Goal: Information Seeking & Learning: Learn about a topic

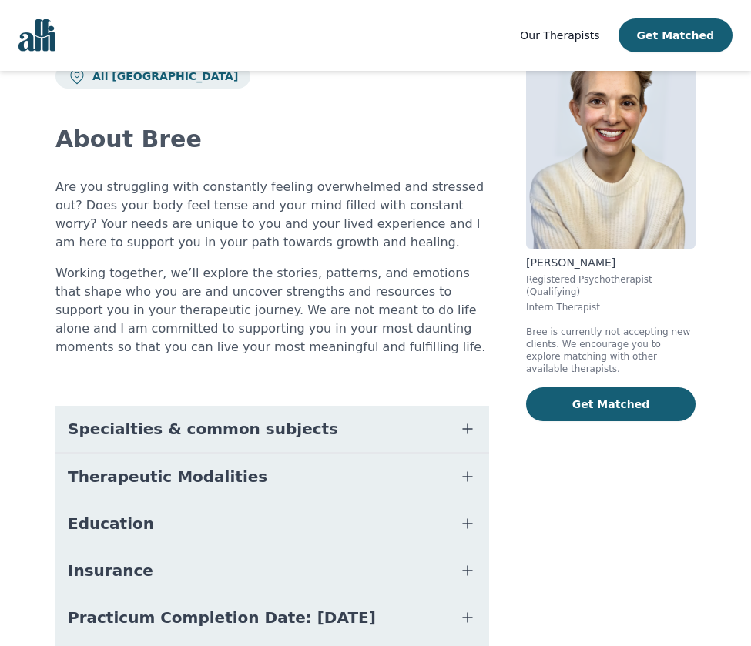
scroll to position [111, 0]
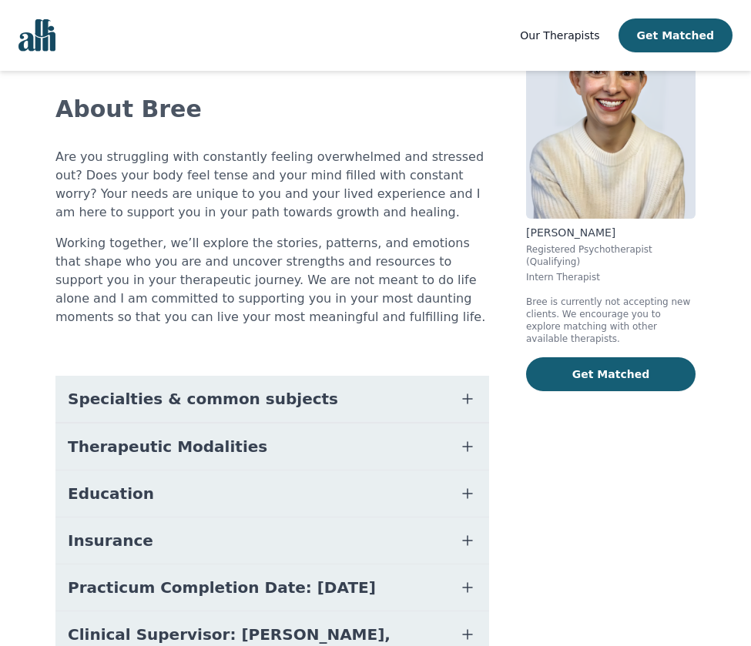
click at [466, 394] on icon "button" at bounding box center [467, 398] width 9 height 9
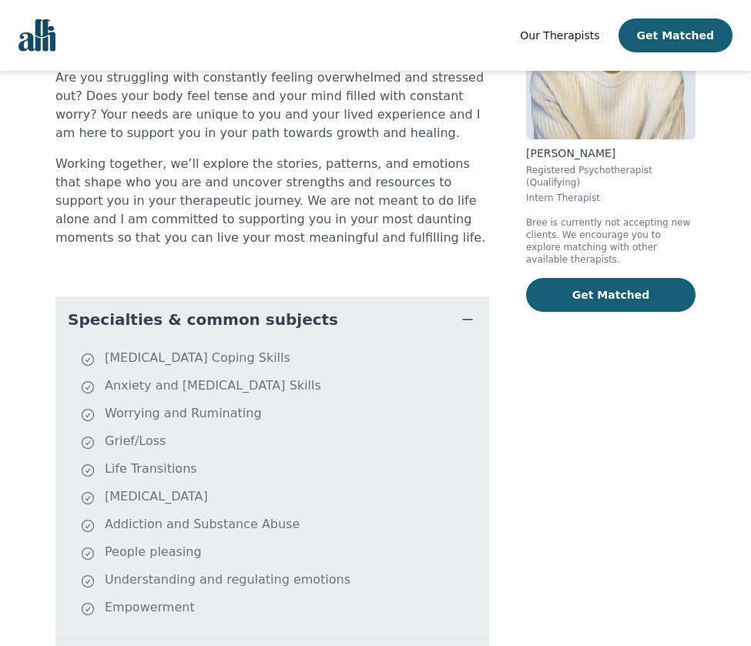
scroll to position [191, 0]
click at [465, 309] on icon "button" at bounding box center [467, 318] width 18 height 18
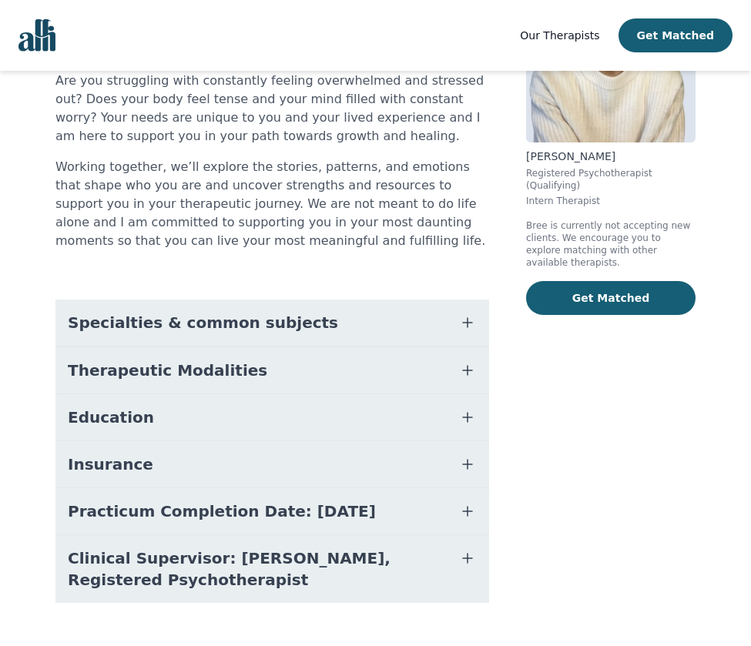
click at [464, 455] on icon "button" at bounding box center [467, 464] width 18 height 18
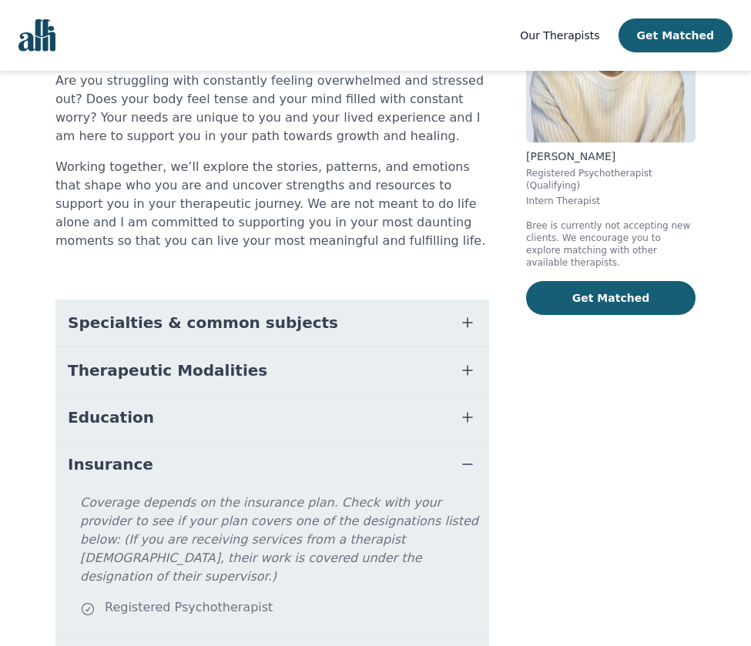
click at [464, 455] on icon "button" at bounding box center [467, 464] width 18 height 18
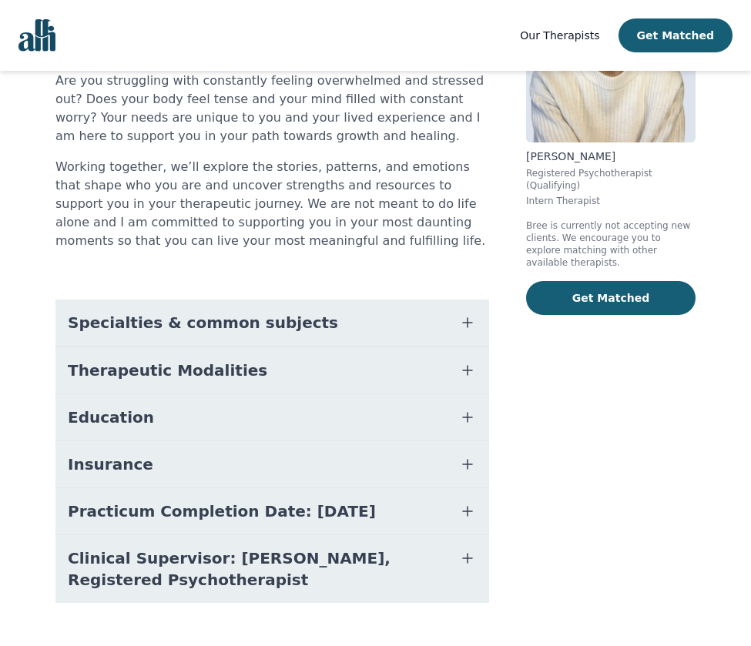
click at [463, 408] on icon "button" at bounding box center [467, 417] width 18 height 18
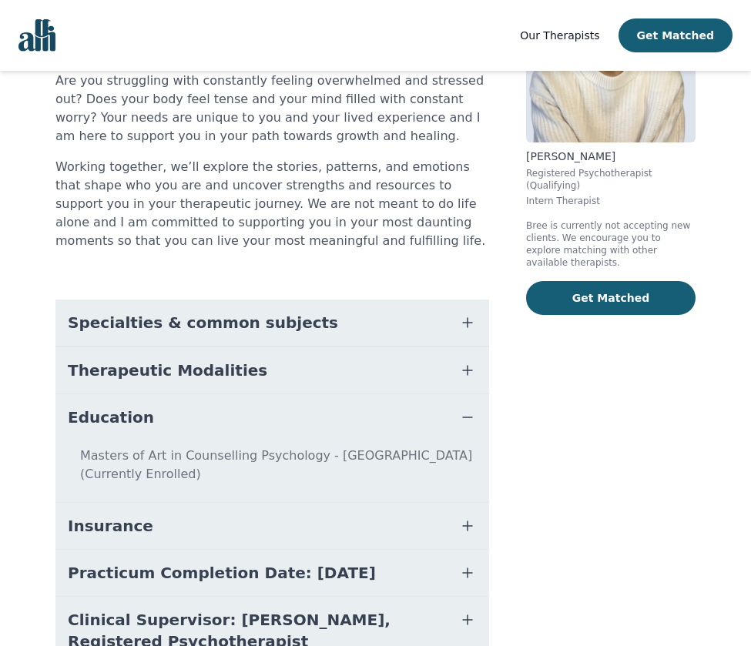
click at [463, 408] on icon "button" at bounding box center [467, 417] width 18 height 18
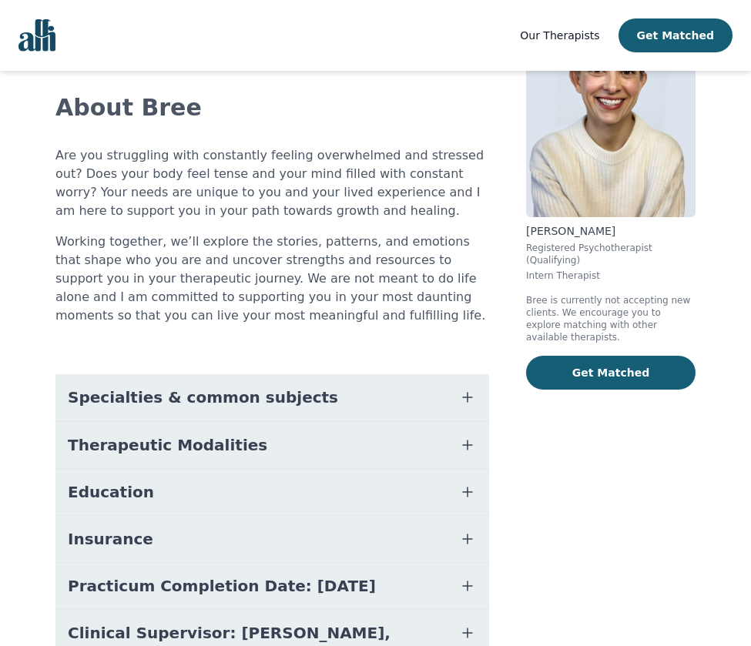
scroll to position [0, 0]
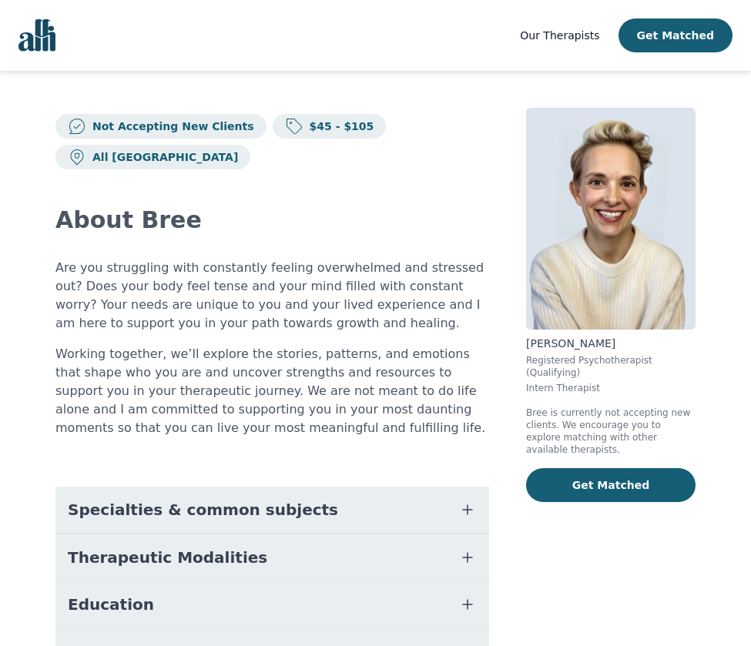
click at [590, 34] on span "Our Therapists" at bounding box center [559, 35] width 79 height 12
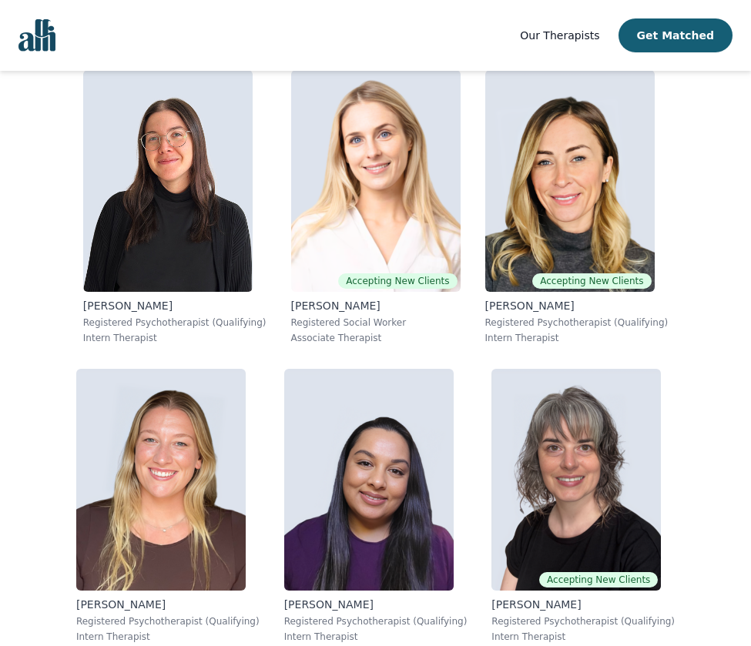
scroll to position [10188, 0]
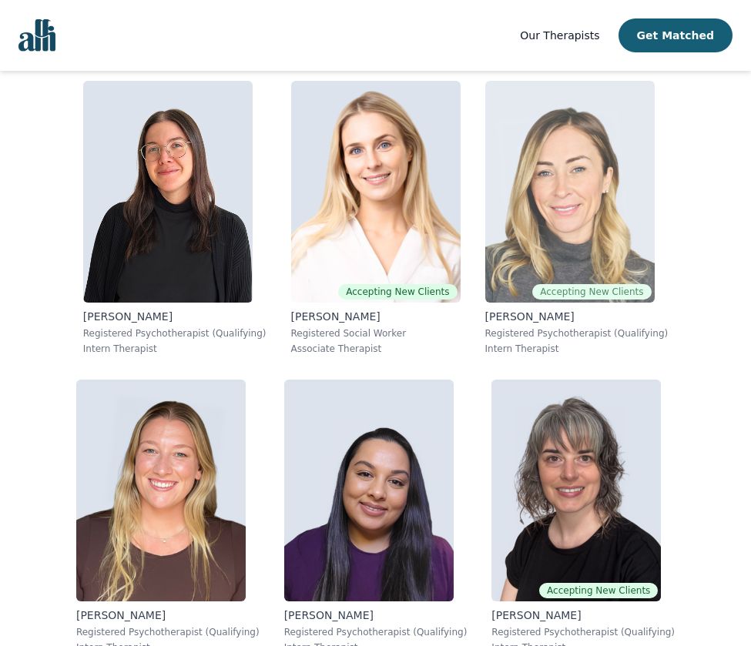
click at [541, 318] on p "[PERSON_NAME]" at bounding box center [576, 316] width 183 height 15
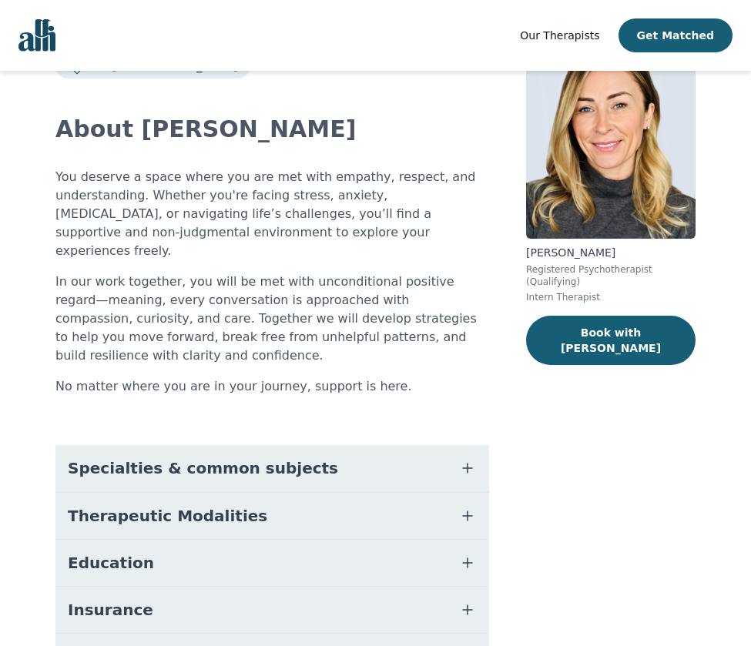
scroll to position [129, 0]
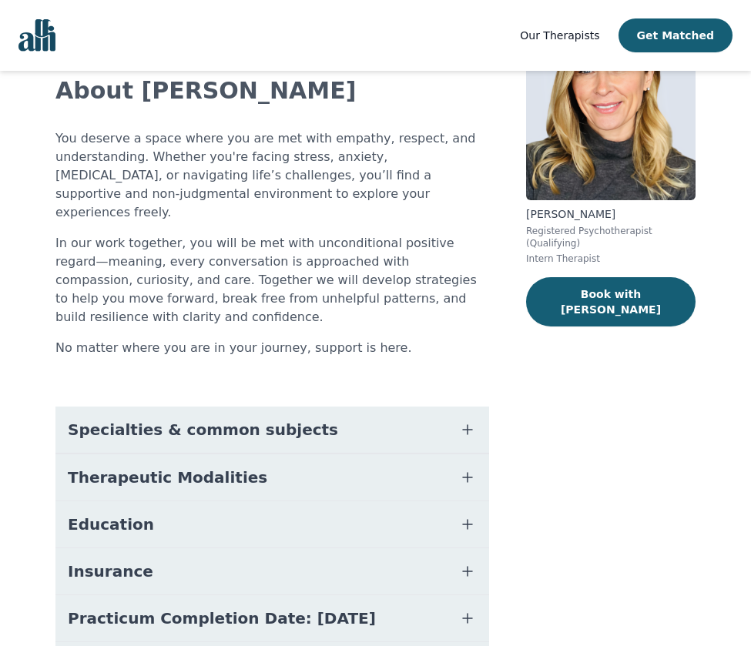
click at [460, 515] on icon "button" at bounding box center [467, 524] width 18 height 18
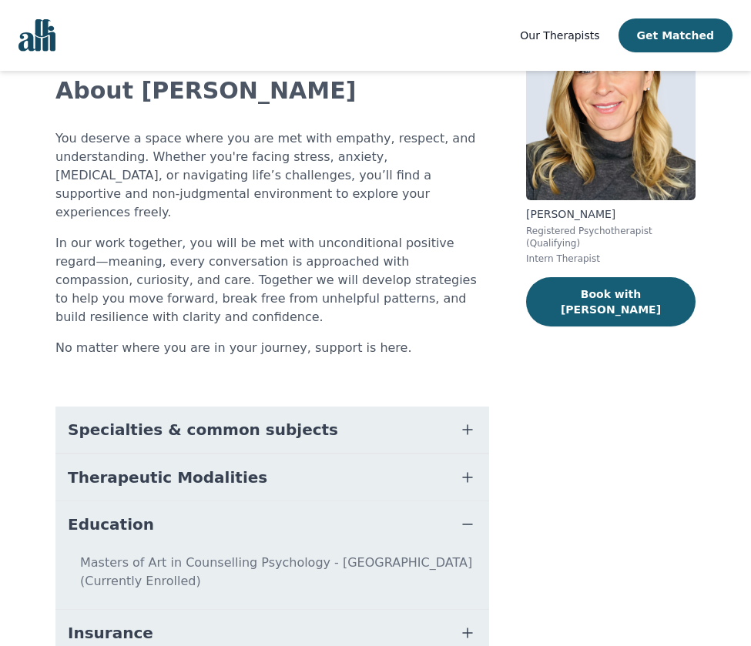
click at [460, 515] on icon "button" at bounding box center [467, 524] width 18 height 18
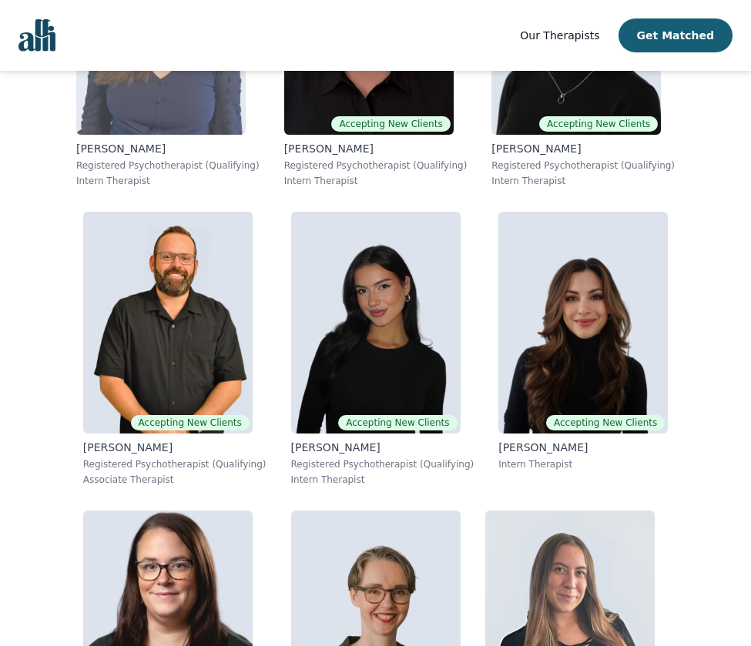
scroll to position [804, 0]
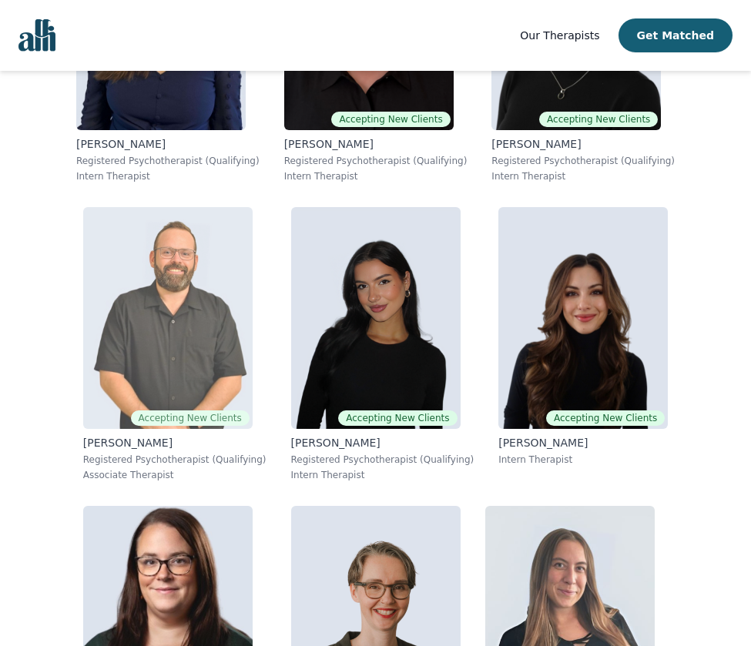
click at [173, 459] on p "Registered Psychotherapist (Qualifying)" at bounding box center [174, 459] width 183 height 12
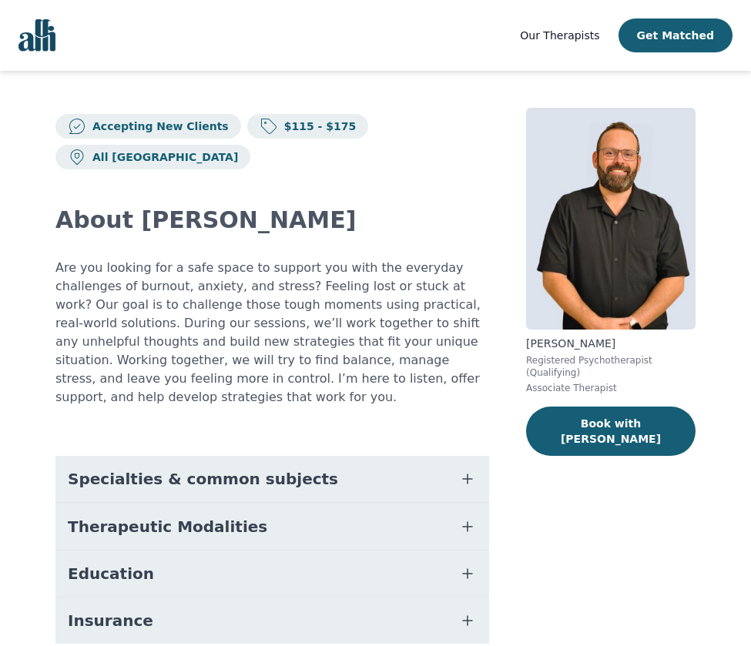
click at [460, 564] on icon "button" at bounding box center [467, 573] width 18 height 18
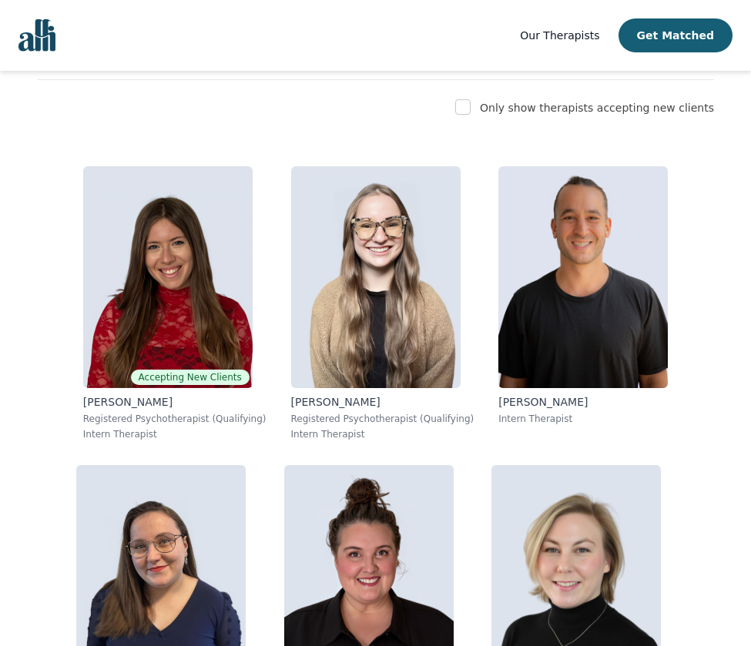
scroll to position [222, 0]
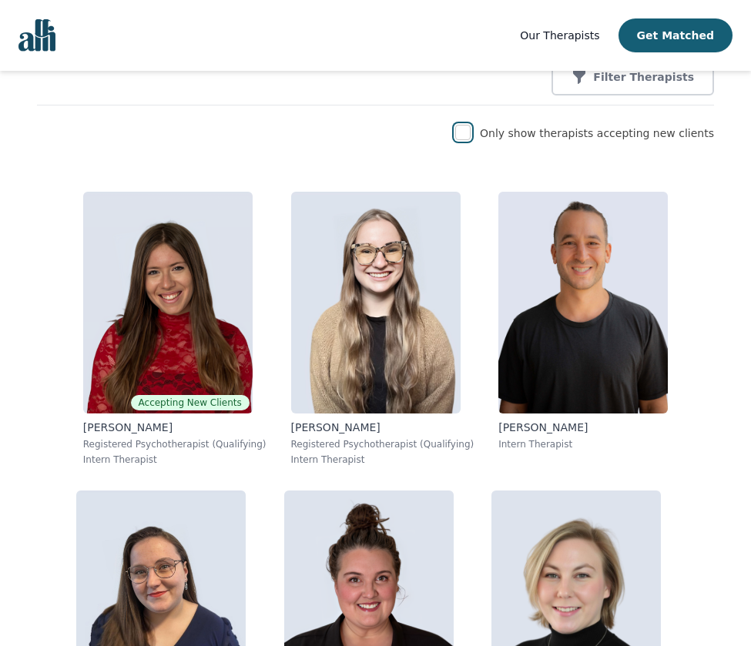
click at [470, 134] on input "checkbox" at bounding box center [462, 132] width 15 height 15
checkbox input "true"
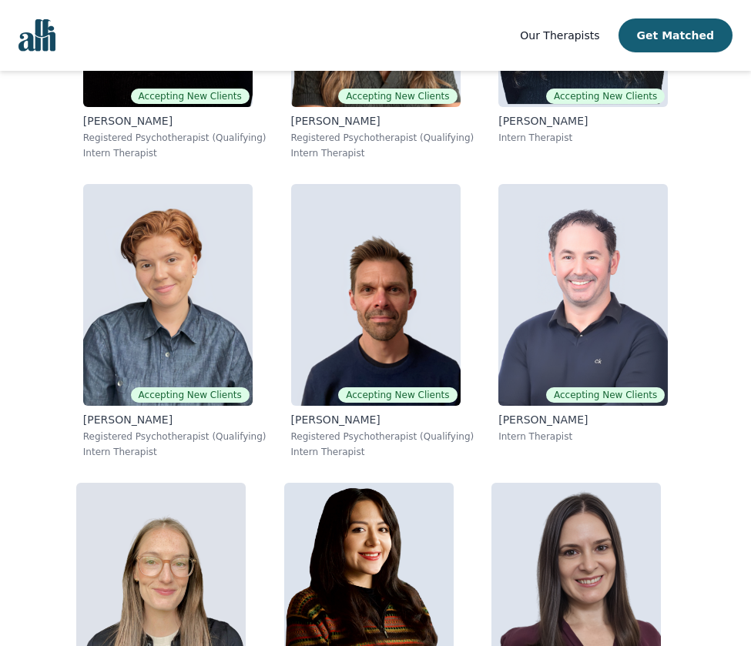
scroll to position [1663, 0]
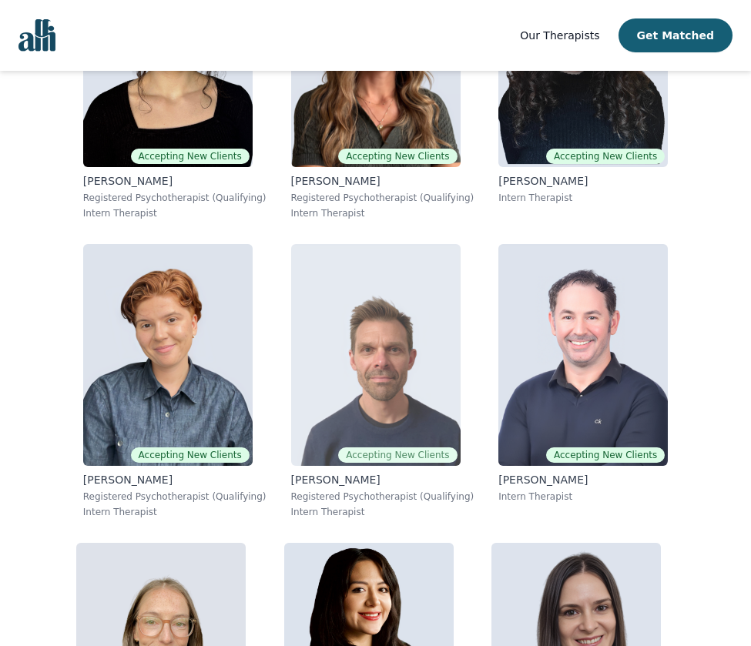
click at [436, 406] on img at bounding box center [375, 355] width 169 height 222
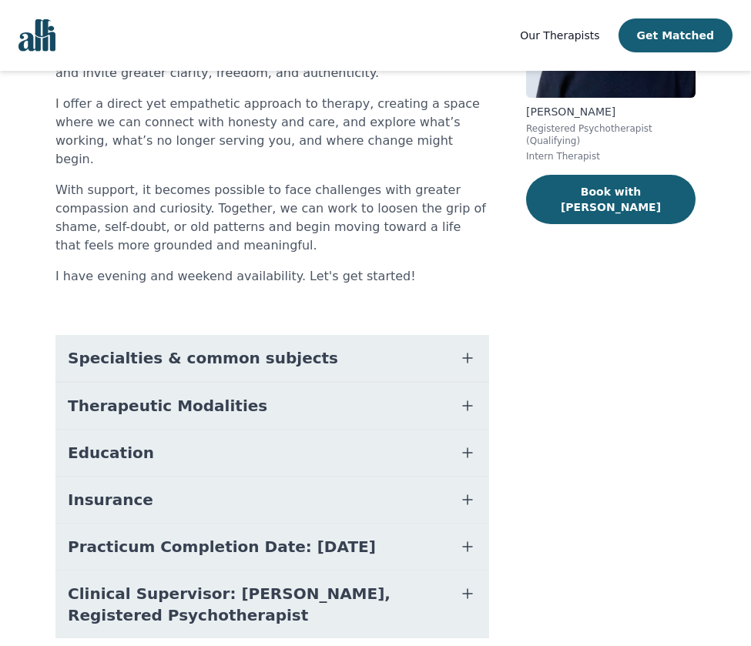
scroll to position [249, 0]
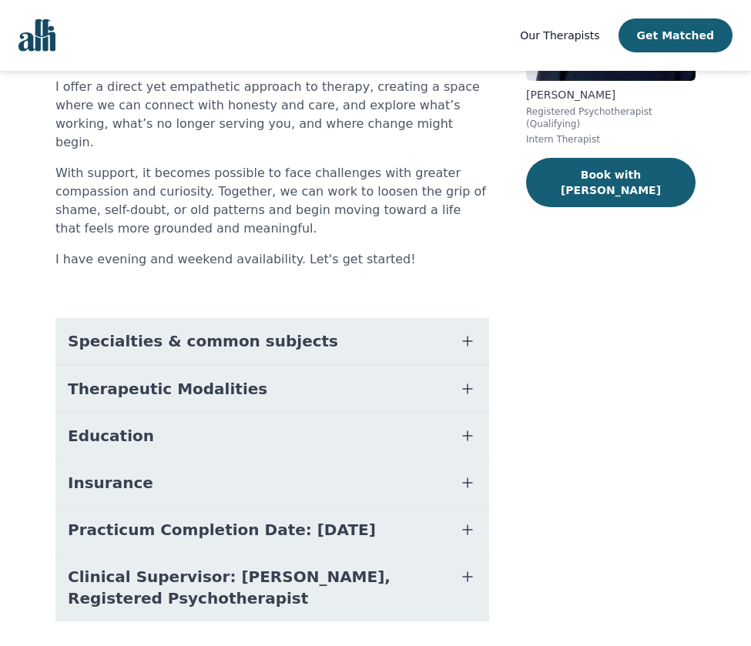
click at [473, 413] on button "Education" at bounding box center [271, 436] width 433 height 46
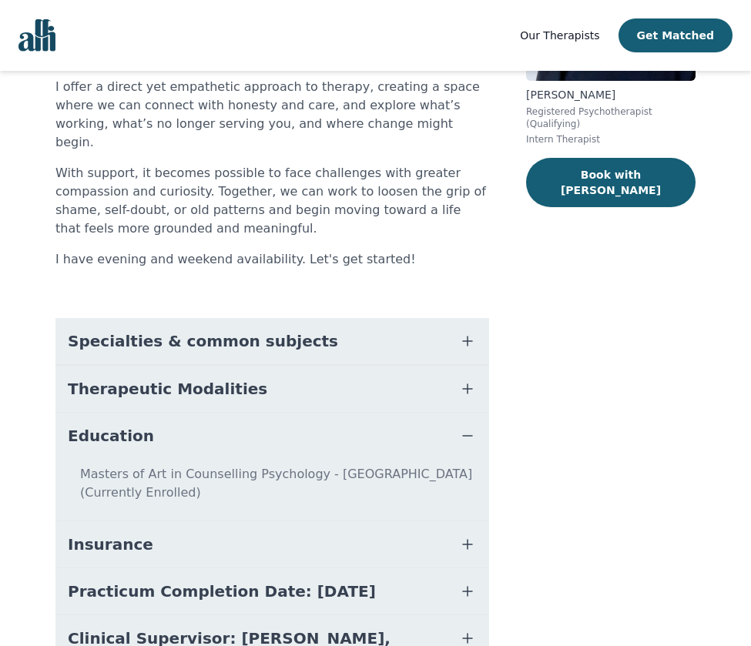
click at [473, 413] on button "Education" at bounding box center [271, 436] width 433 height 46
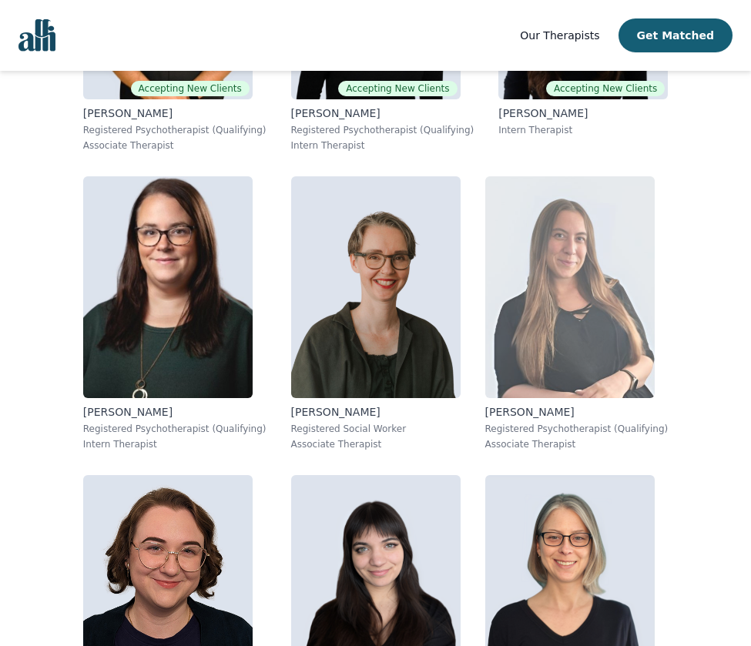
scroll to position [1135, 0]
